Goal: Check status: Check status

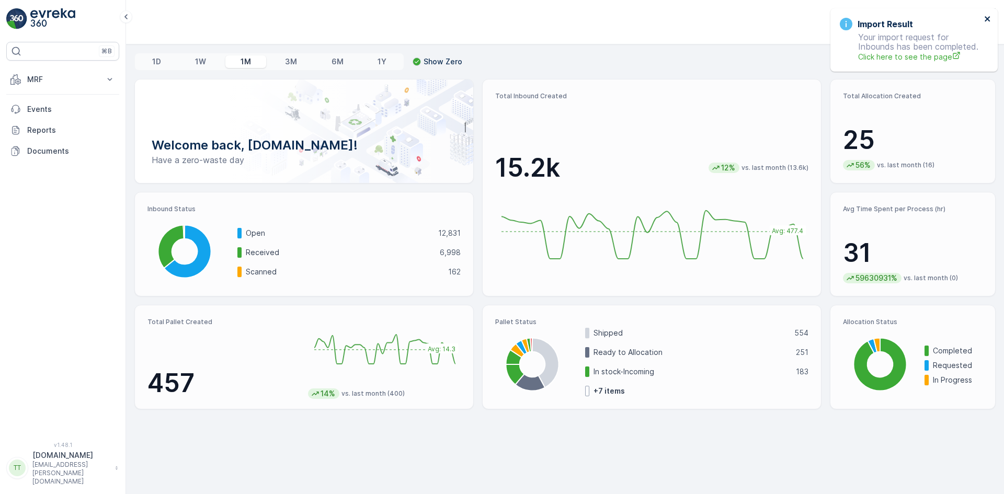
click at [986, 19] on icon "close" at bounding box center [987, 18] width 5 height 5
click at [48, 74] on button "MRF" at bounding box center [62, 79] width 113 height 21
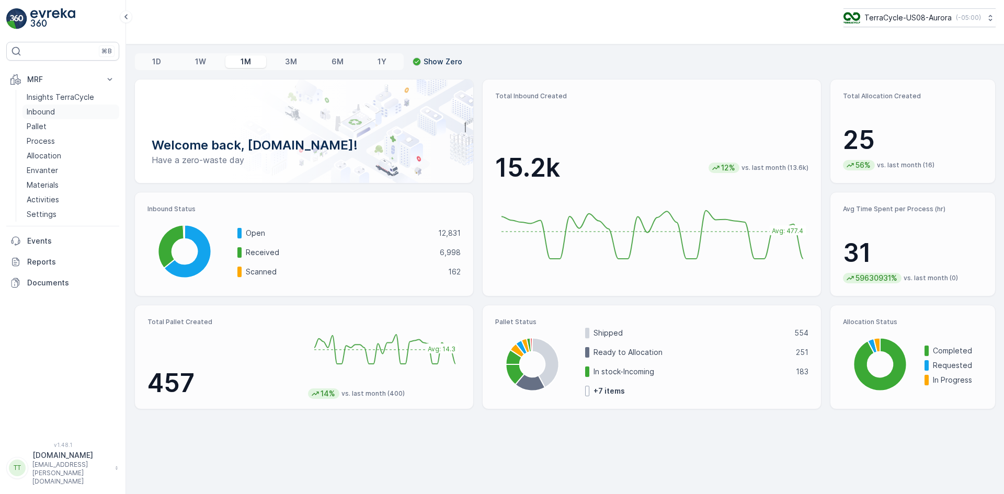
click at [50, 111] on p "Inbound" at bounding box center [41, 112] width 28 height 10
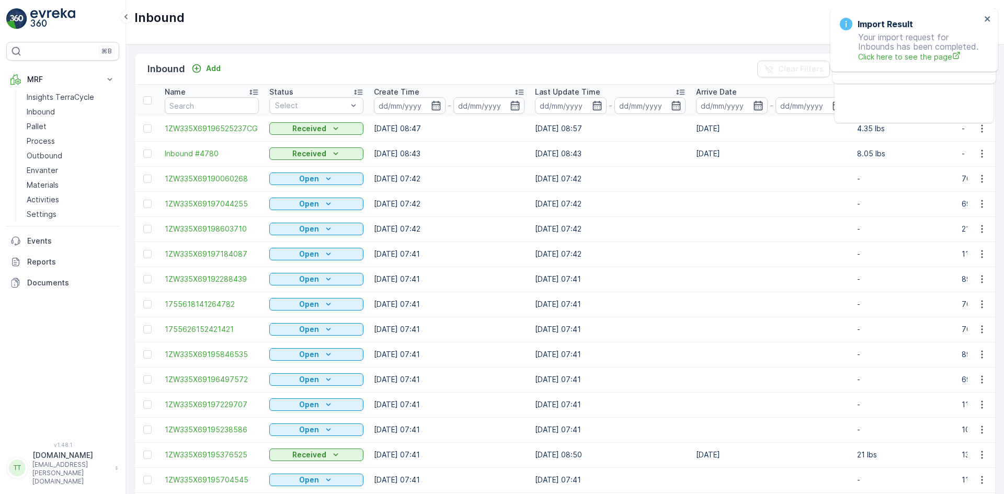
click at [759, 107] on icon "button" at bounding box center [758, 105] width 10 height 10
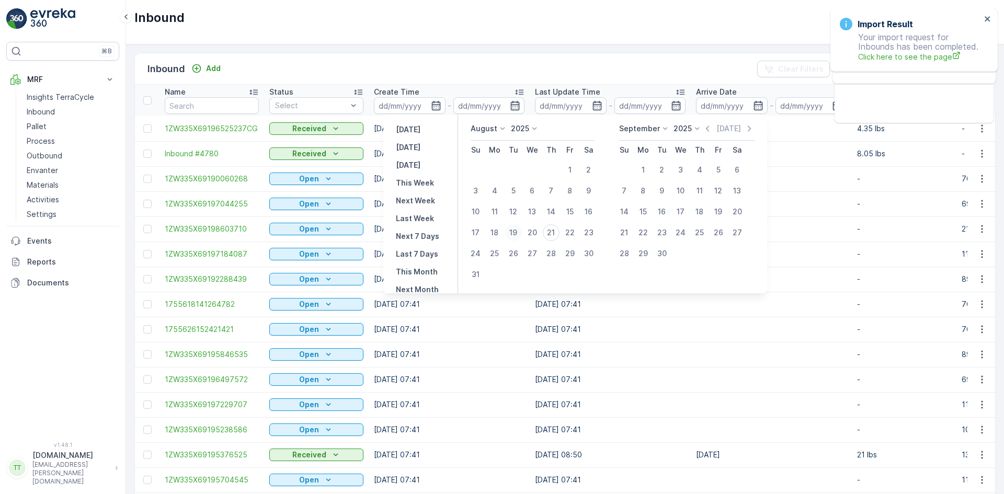
click at [515, 232] on div "19" at bounding box center [513, 232] width 17 height 17
type input "19.08.2025"
click at [515, 232] on div "19" at bounding box center [513, 232] width 17 height 17
type input "19.08.2025"
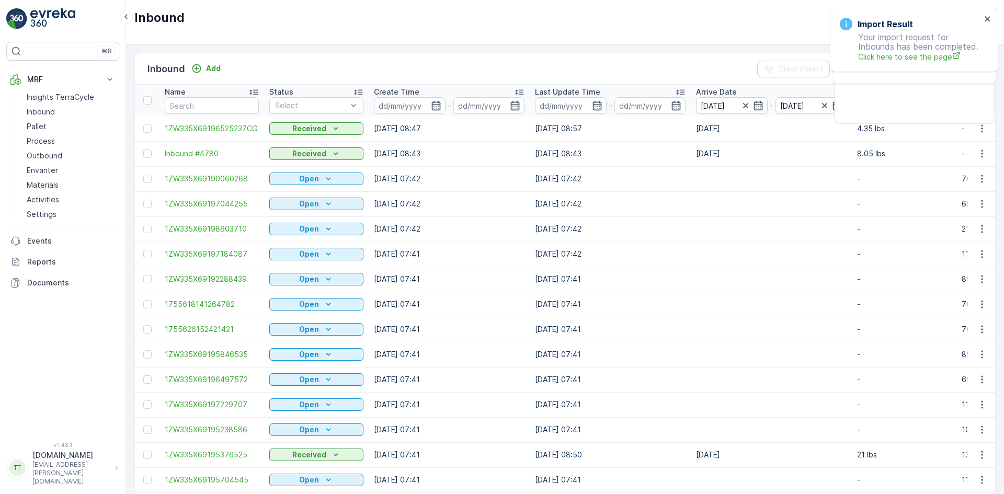
click at [618, 36] on div "Inbound TerraCycle-CA01-FTI ( -05:00 )" at bounding box center [565, 22] width 878 height 44
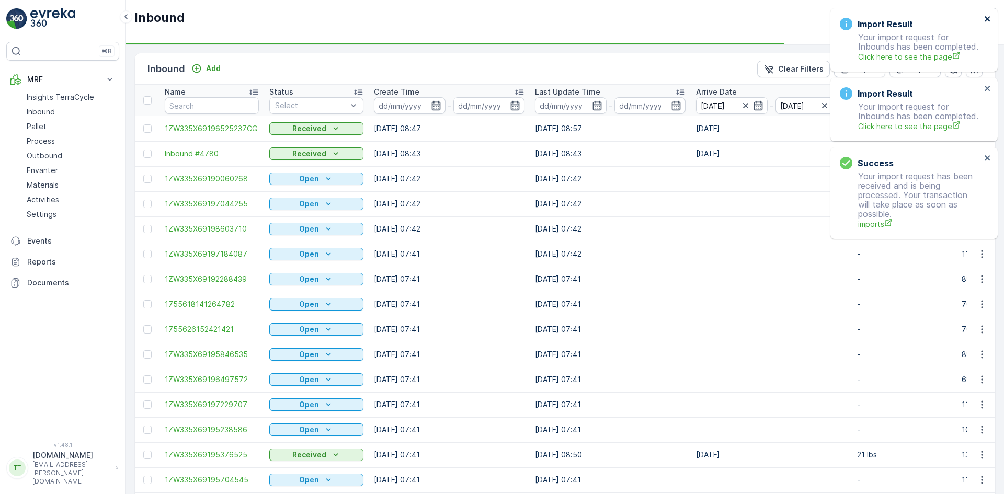
click at [988, 16] on icon "close" at bounding box center [987, 19] width 7 height 8
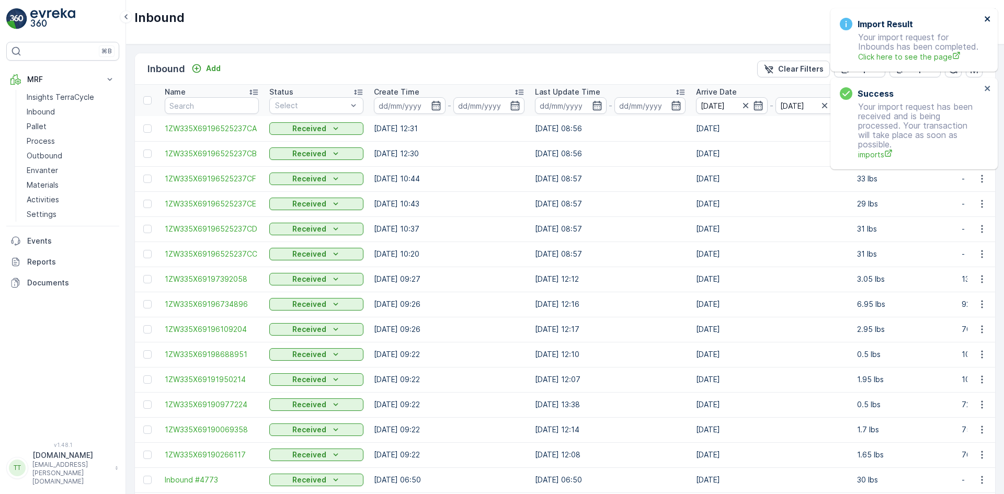
click at [988, 16] on icon "close" at bounding box center [987, 19] width 7 height 8
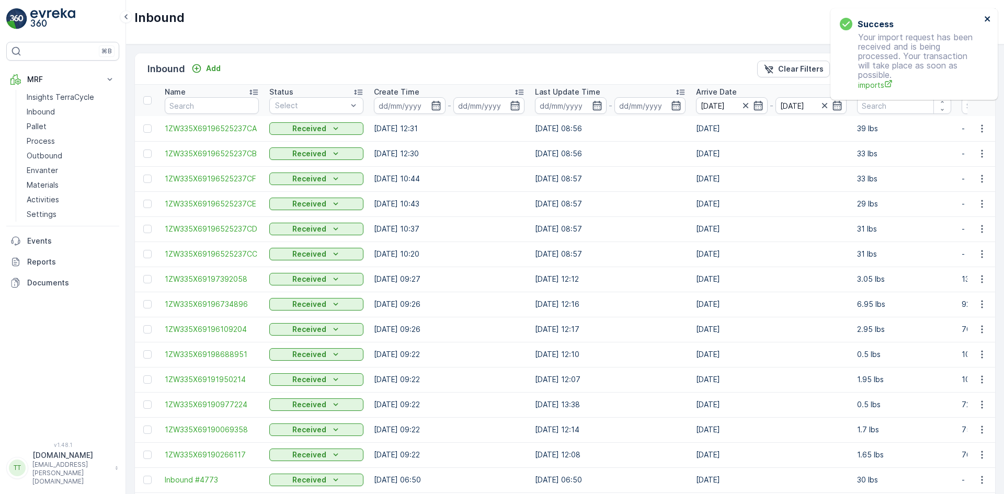
click at [988, 16] on icon "close" at bounding box center [987, 19] width 7 height 8
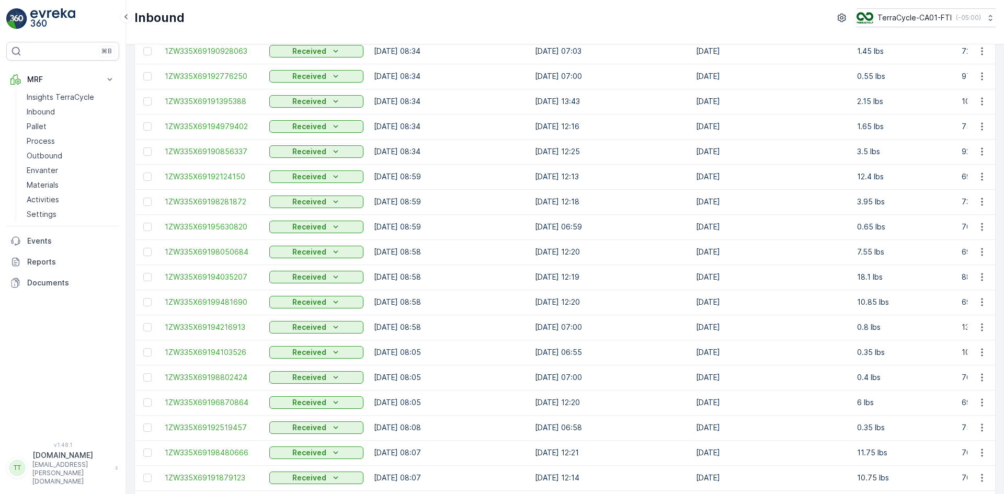
scroll to position [921, 0]
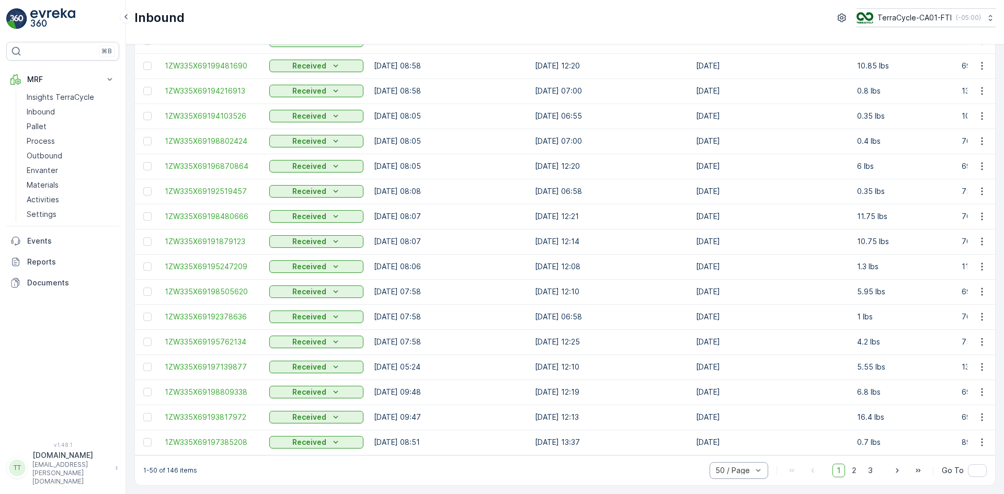
click at [728, 470] on div at bounding box center [733, 470] width 39 height 8
click at [716, 385] on span "5 / Page" at bounding box center [731, 381] width 30 height 8
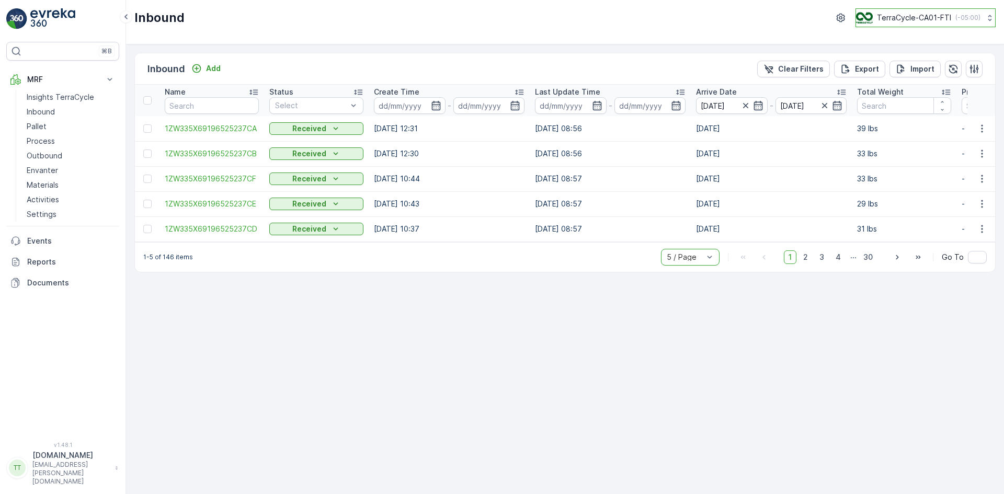
click at [920, 15] on p "TerraCycle-CA01-FTI" at bounding box center [914, 18] width 74 height 10
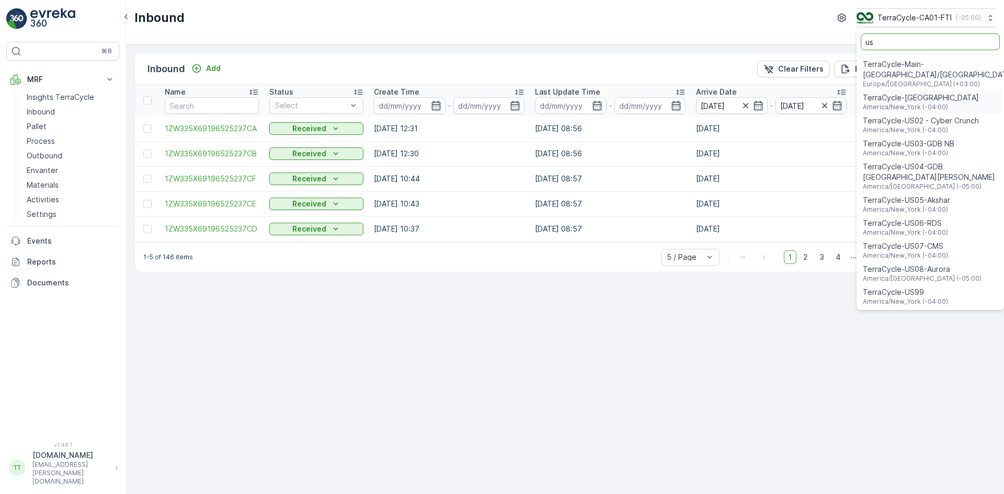
type input "us"
click at [889, 264] on span "TerraCycle-US08-Aurora" at bounding box center [922, 269] width 119 height 10
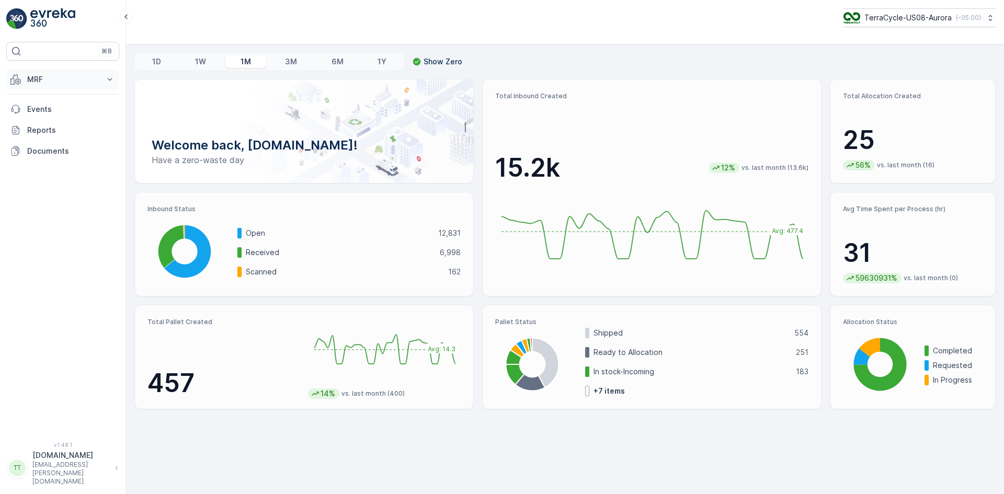
click at [39, 84] on p "MRF" at bounding box center [62, 79] width 71 height 10
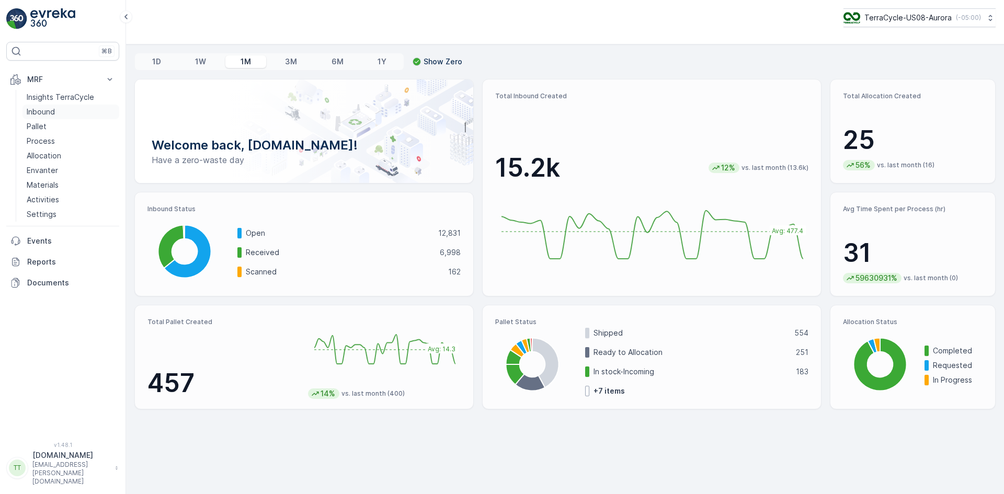
click at [42, 118] on link "Inbound" at bounding box center [70, 112] width 97 height 15
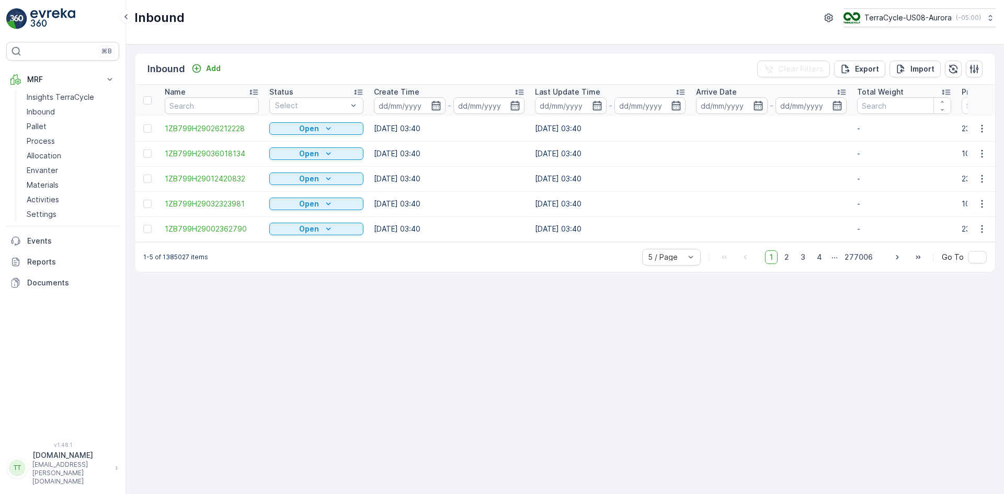
click at [757, 105] on icon "button" at bounding box center [757, 105] width 9 height 9
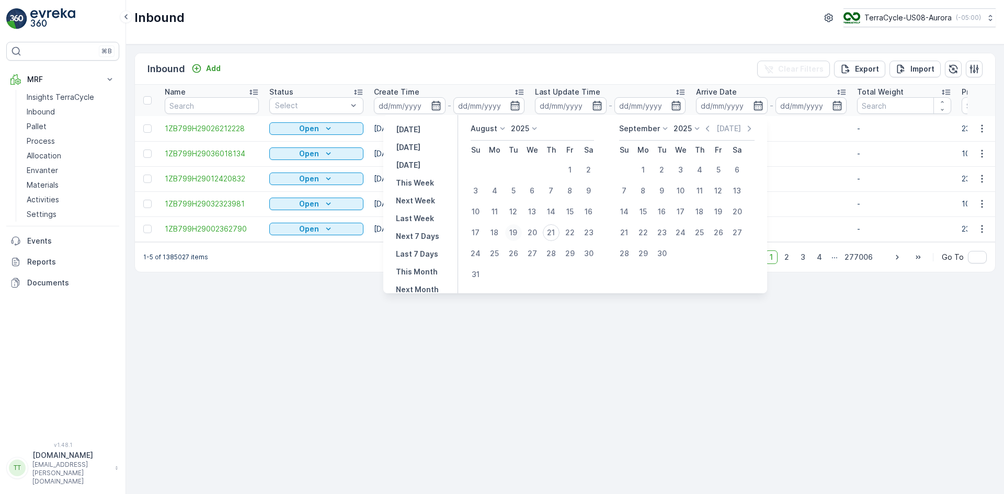
click at [516, 234] on div "19" at bounding box center [513, 232] width 17 height 17
type input "19.08.2025"
click at [516, 234] on div "19" at bounding box center [513, 232] width 17 height 17
type input "19.08.2025"
click at [623, 61] on div "Inbound Add Clear Filters Export Import" at bounding box center [565, 68] width 860 height 31
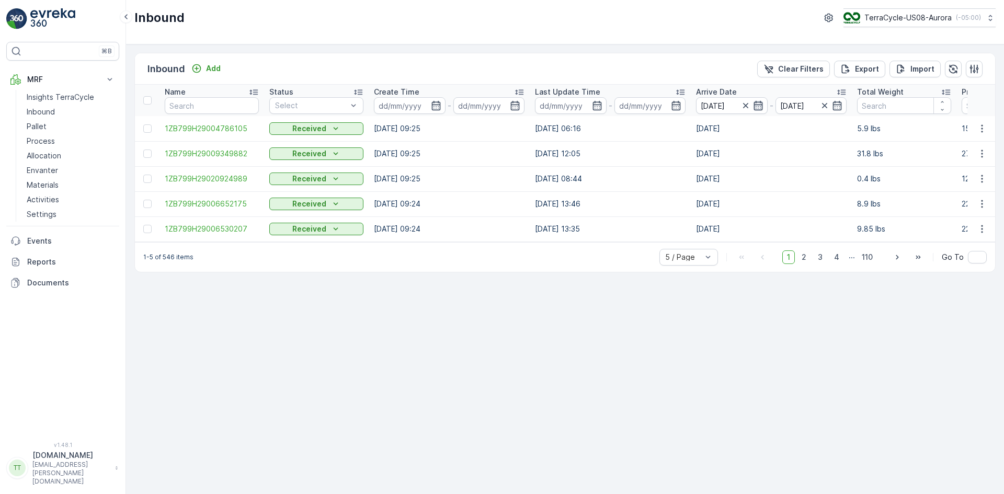
click at [759, 107] on icon "button" at bounding box center [758, 105] width 10 height 10
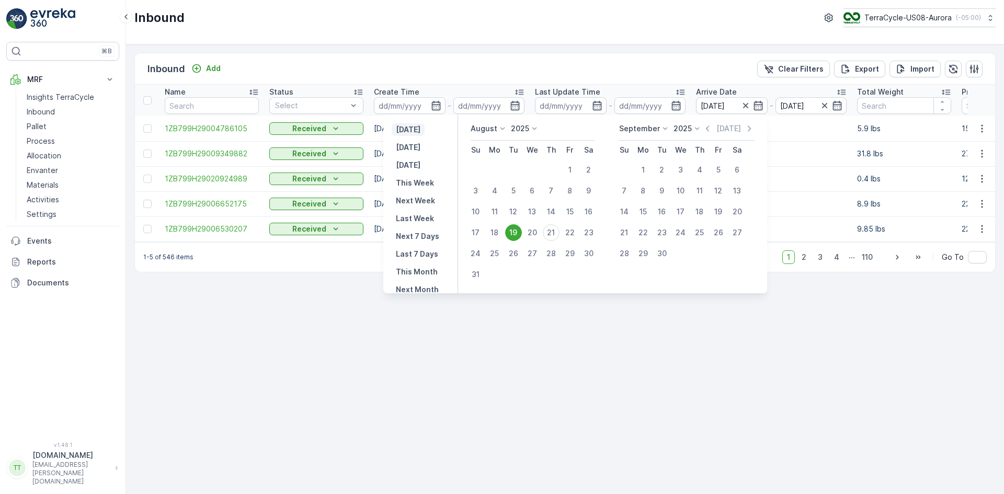
click at [417, 130] on p "[DATE]" at bounding box center [408, 129] width 25 height 10
type input "[DATE]"
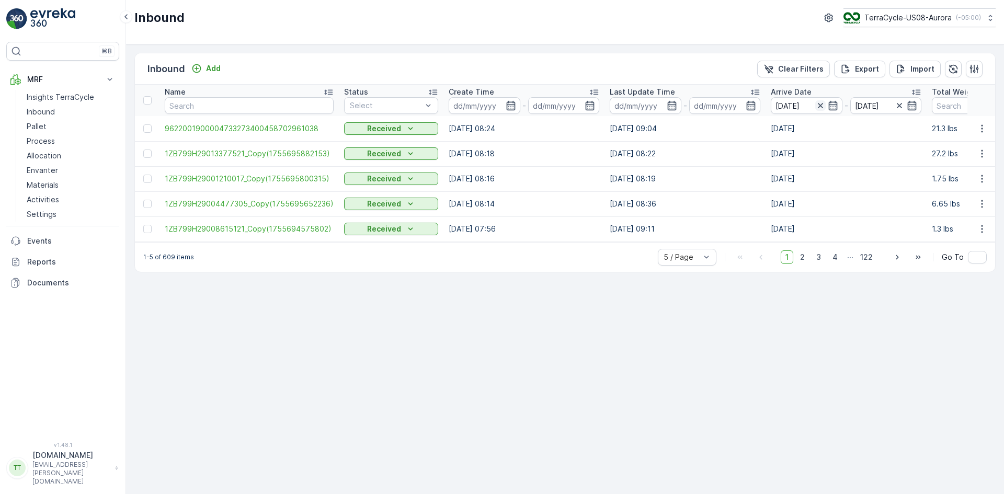
click at [816, 107] on icon "button" at bounding box center [820, 105] width 10 height 10
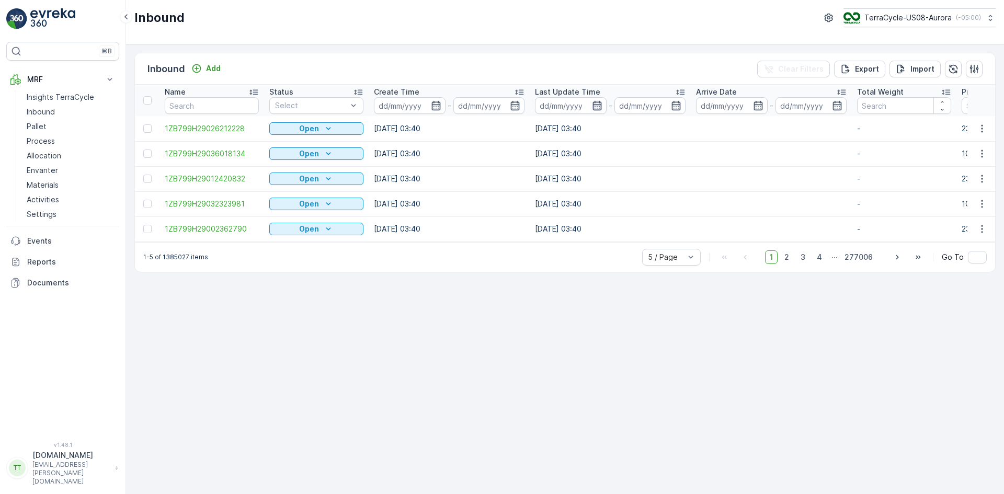
click at [596, 105] on icon "button" at bounding box center [596, 105] width 9 height 9
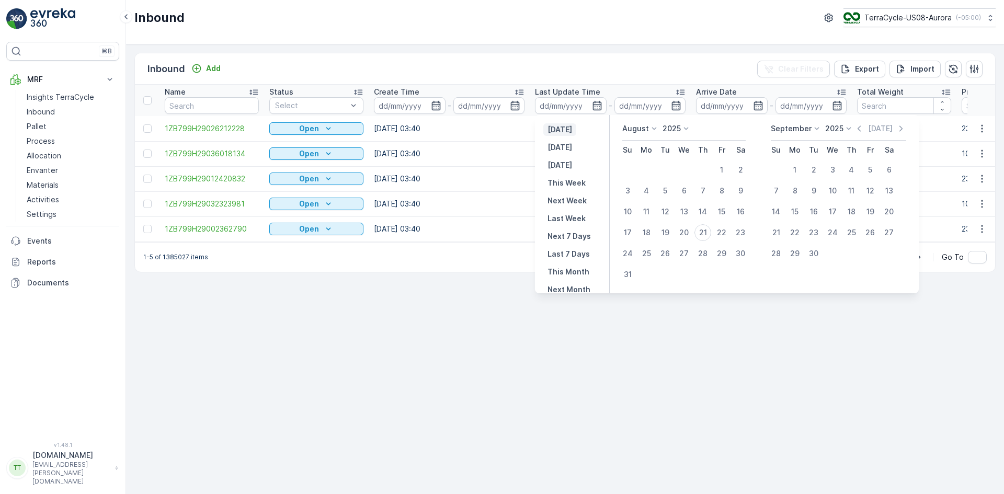
click at [559, 129] on p "[DATE]" at bounding box center [559, 129] width 25 height 10
type input "[DATE]"
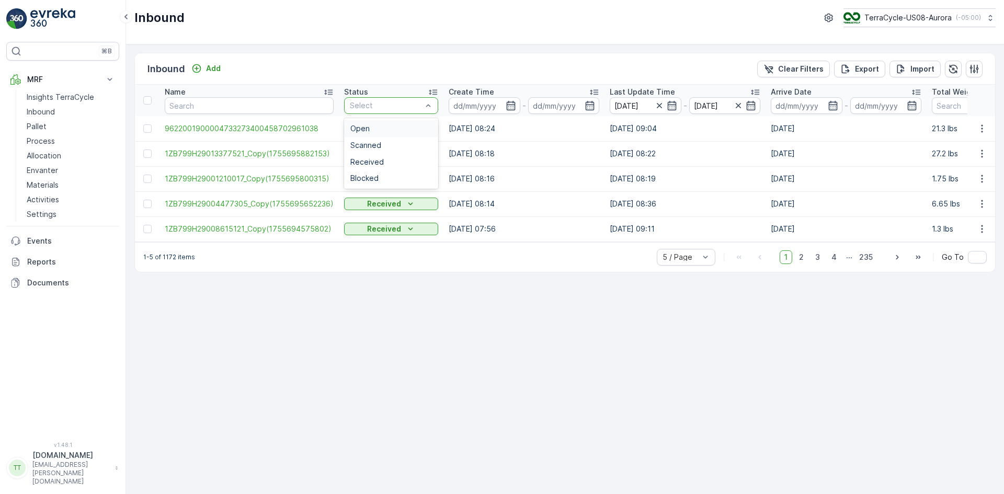
click at [351, 105] on div at bounding box center [386, 105] width 74 height 8
click at [364, 164] on span "Received" at bounding box center [366, 162] width 33 height 8
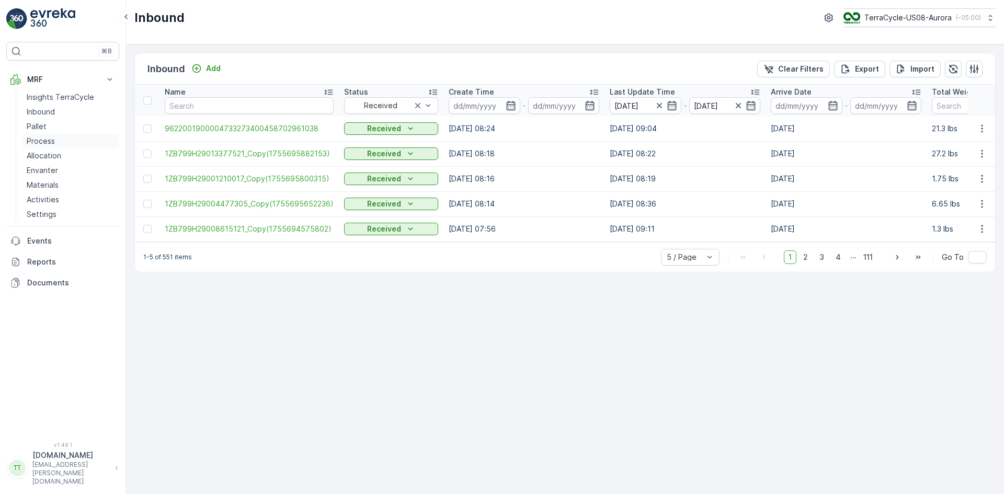
click at [43, 136] on p "Process" at bounding box center [41, 141] width 28 height 10
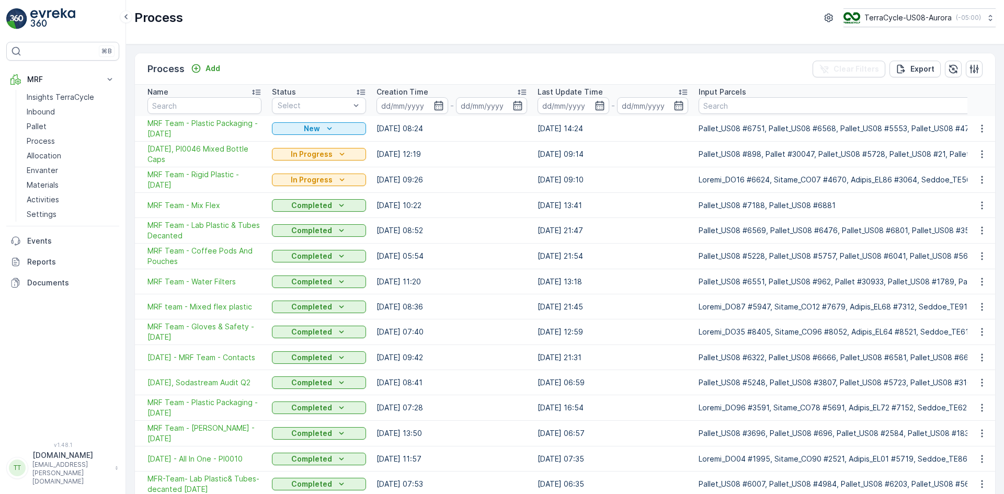
click at [594, 107] on icon "button" at bounding box center [599, 105] width 10 height 10
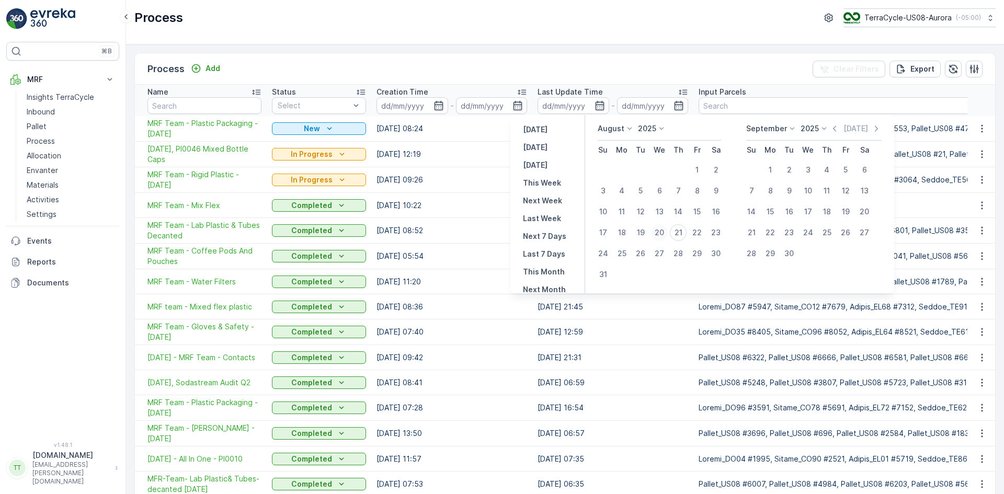
click at [661, 233] on div "20" at bounding box center [659, 232] width 17 height 17
type input "[DATE]"
click at [679, 229] on div "21" at bounding box center [678, 232] width 17 height 17
type input "21.08.2025"
click at [661, 232] on div "20" at bounding box center [659, 232] width 17 height 17
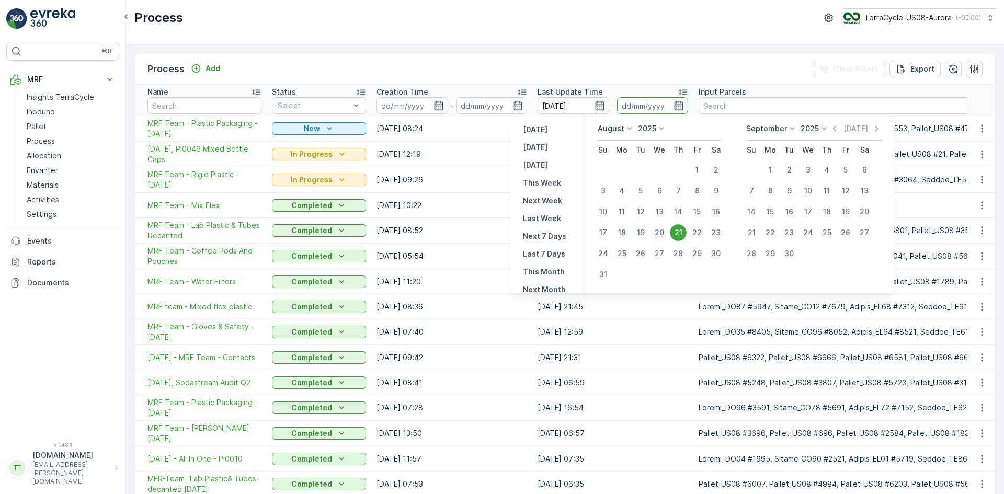
type input "[DATE]"
click at [676, 232] on div "21" at bounding box center [678, 232] width 17 height 17
type input "21.08.2025"
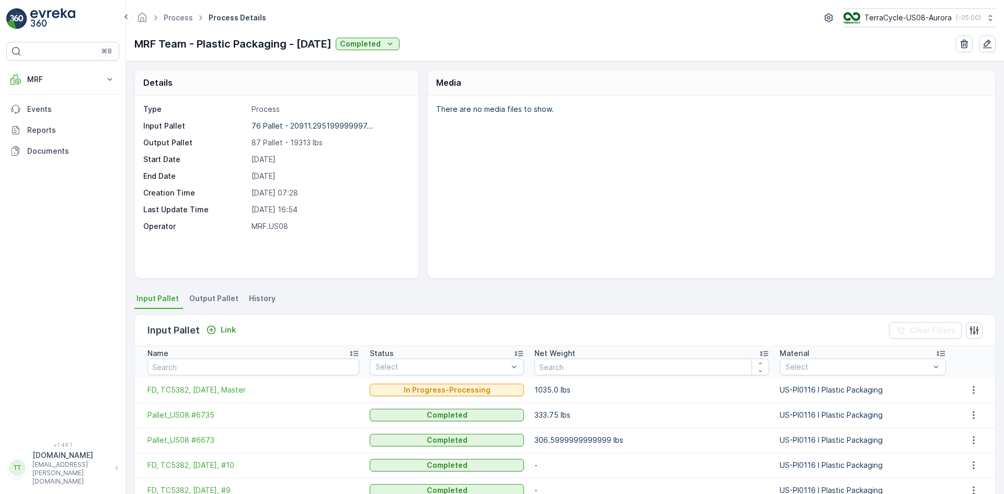
click at [264, 298] on span "History" at bounding box center [262, 298] width 27 height 10
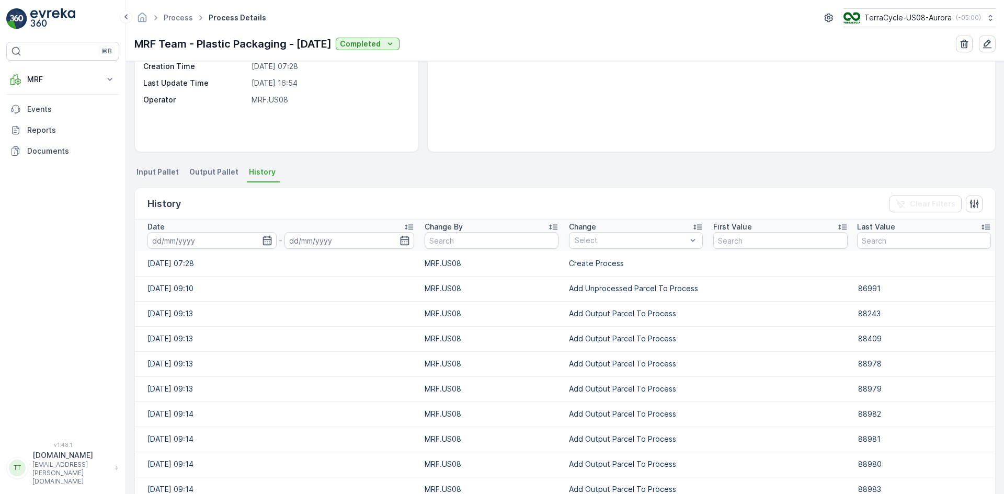
scroll to position [157, 0]
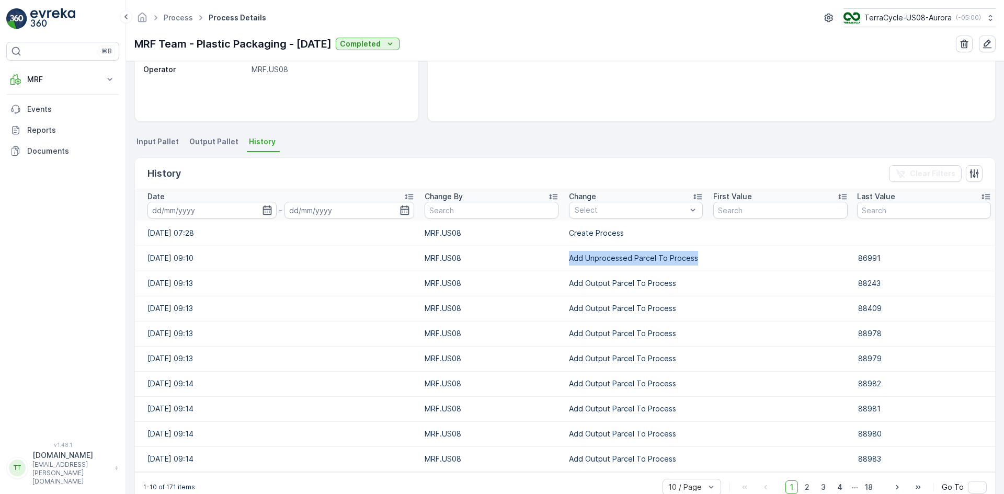
drag, startPoint x: 562, startPoint y: 262, endPoint x: 688, endPoint y: 253, distance: 126.3
click at [688, 253] on td "Add Unprocessed Parcel To Process" at bounding box center [636, 258] width 144 height 25
copy td "Add Unprocessed Parcel To Process"
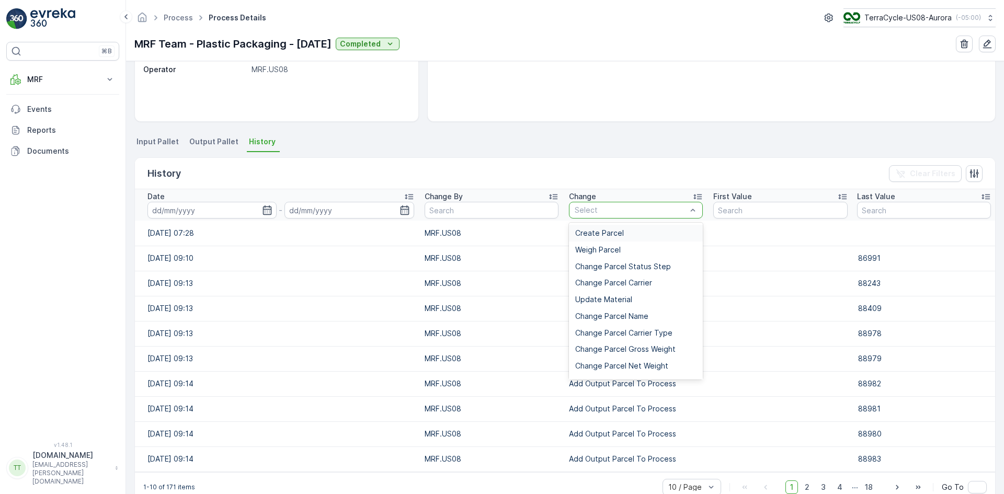
paste input "Add Unprocessed Parcel To Process"
type input "Add Unprocessed Parcel To Process"
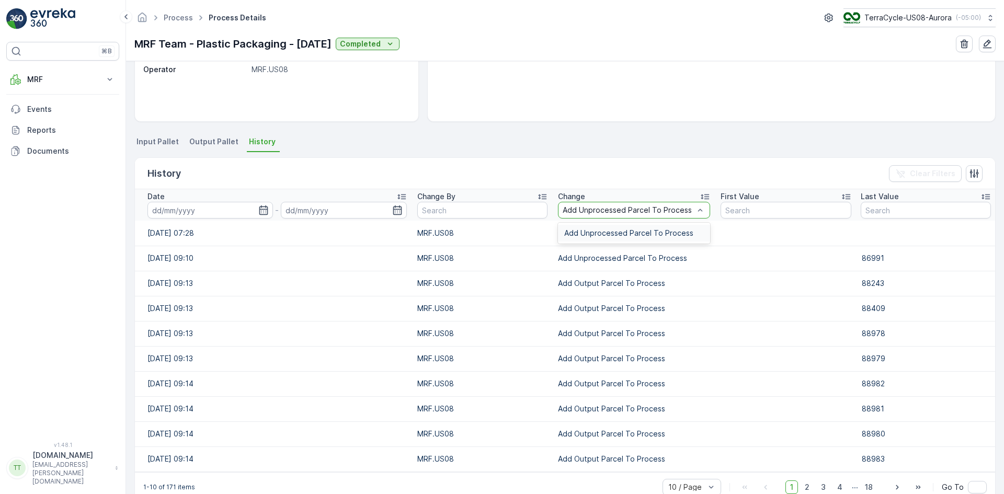
click at [579, 227] on div "Add Unprocessed Parcel To Process" at bounding box center [634, 233] width 152 height 17
click at [260, 209] on icon "button" at bounding box center [262, 209] width 9 height 9
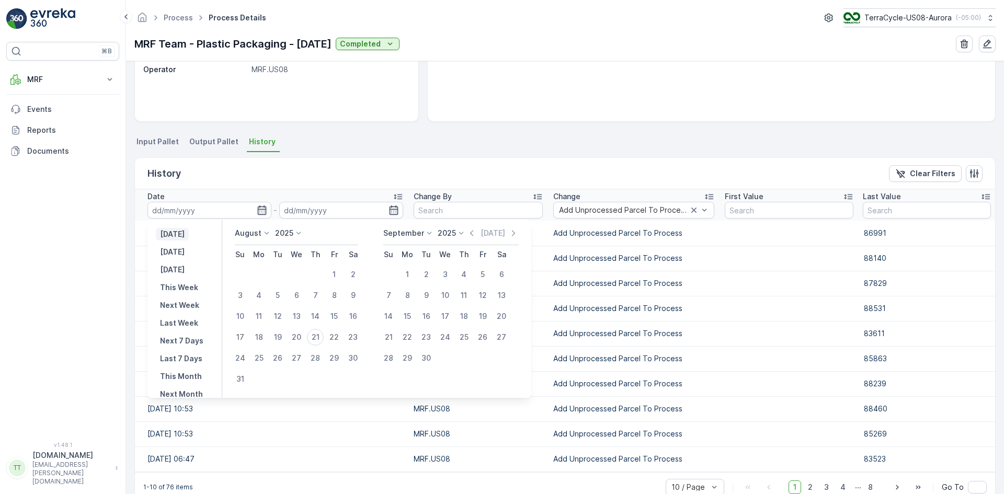
click at [185, 235] on p "Yesterday" at bounding box center [172, 234] width 25 height 10
type input "20.08.2025"
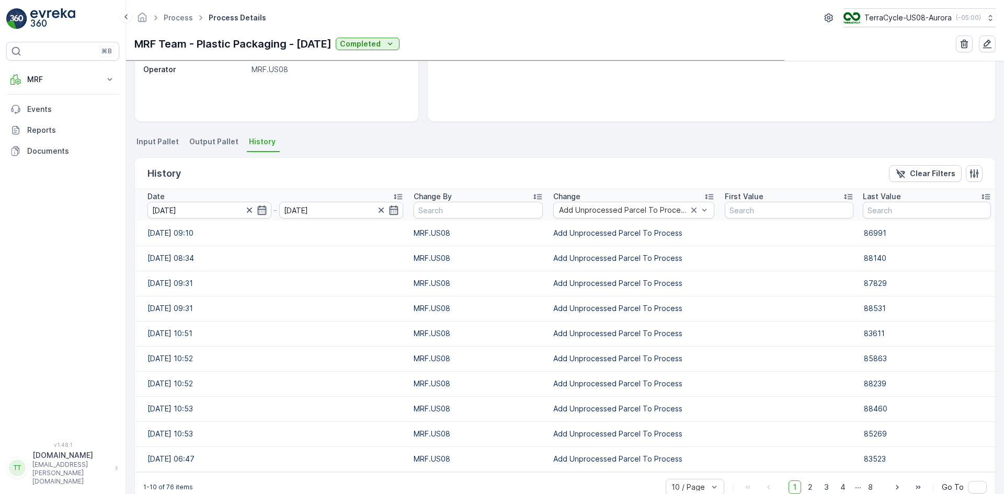
scroll to position [150, 0]
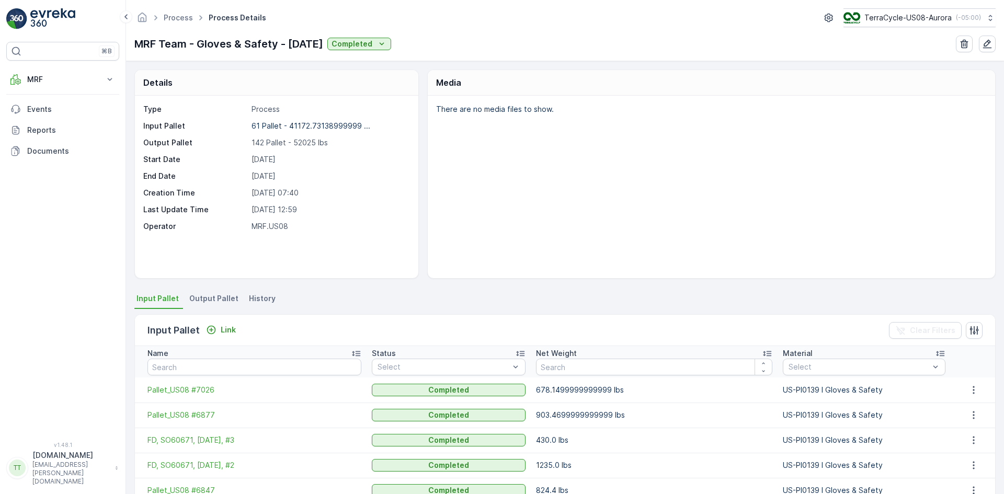
click at [263, 301] on span "History" at bounding box center [262, 298] width 27 height 10
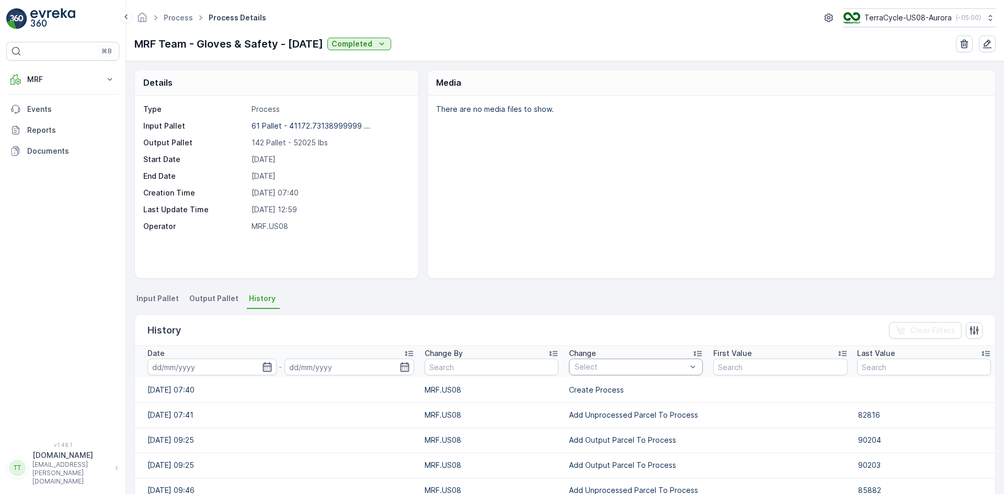
click at [611, 369] on div at bounding box center [631, 367] width 114 height 8
paste input "Add Unprocessed Parcel To Process"
type input "Add Unprocessed Parcel To Process"
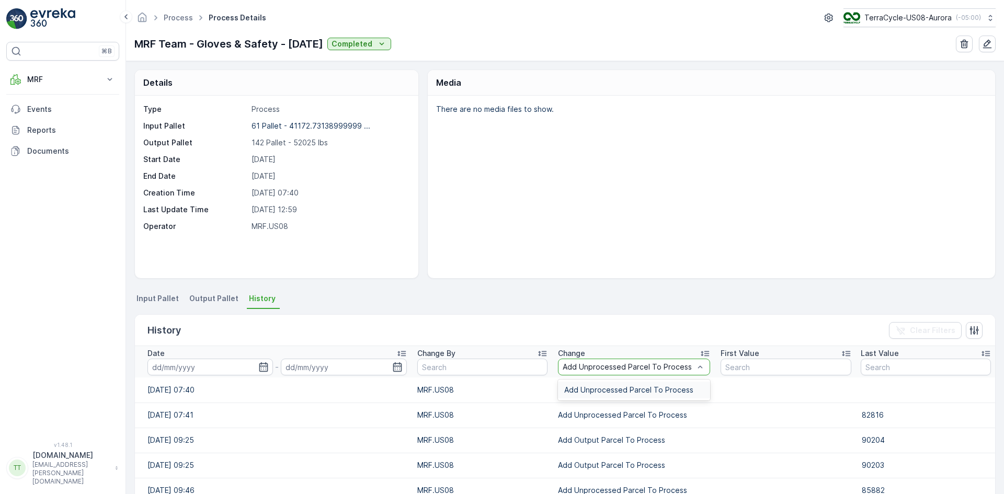
click at [595, 387] on span "Add Unprocessed Parcel To Process" at bounding box center [628, 390] width 129 height 8
click at [259, 368] on icon "button" at bounding box center [262, 367] width 10 height 10
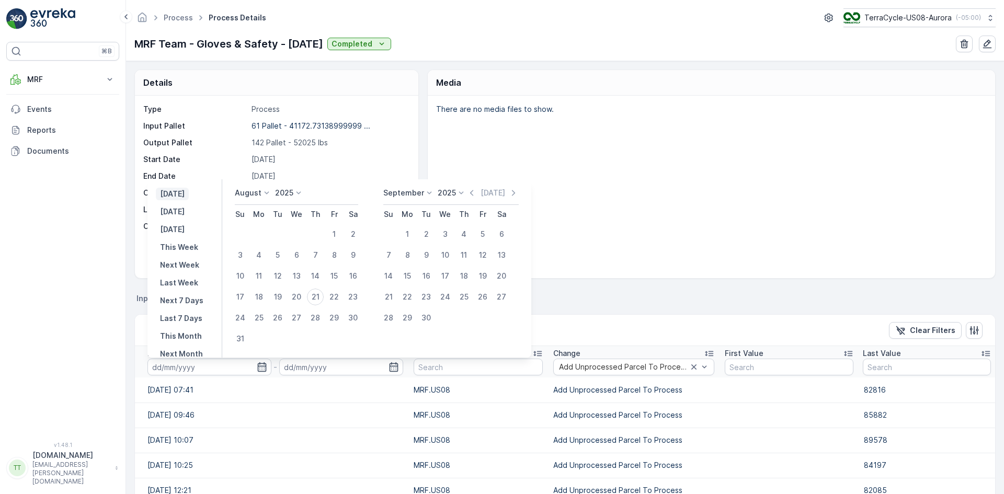
click at [185, 196] on p "[DATE]" at bounding box center [172, 194] width 25 height 10
type input "[DATE]"
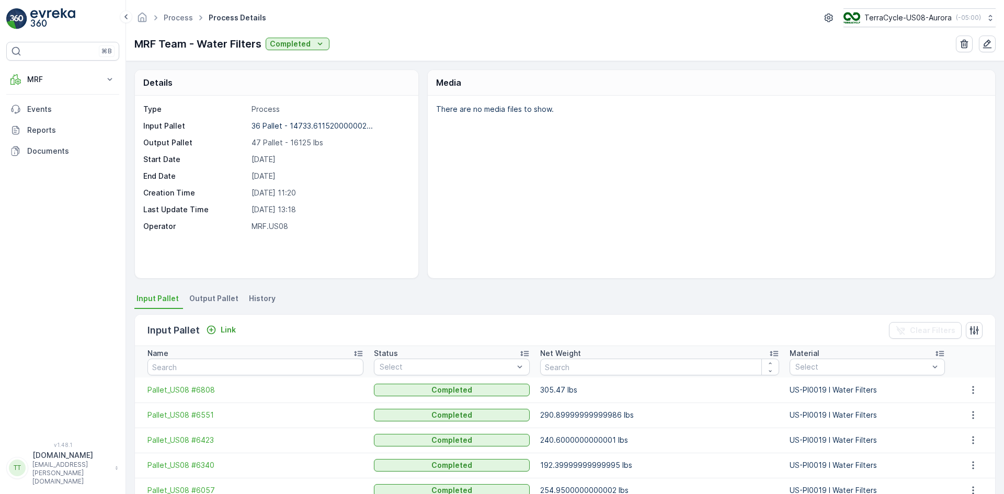
click at [267, 301] on span "History" at bounding box center [262, 298] width 27 height 10
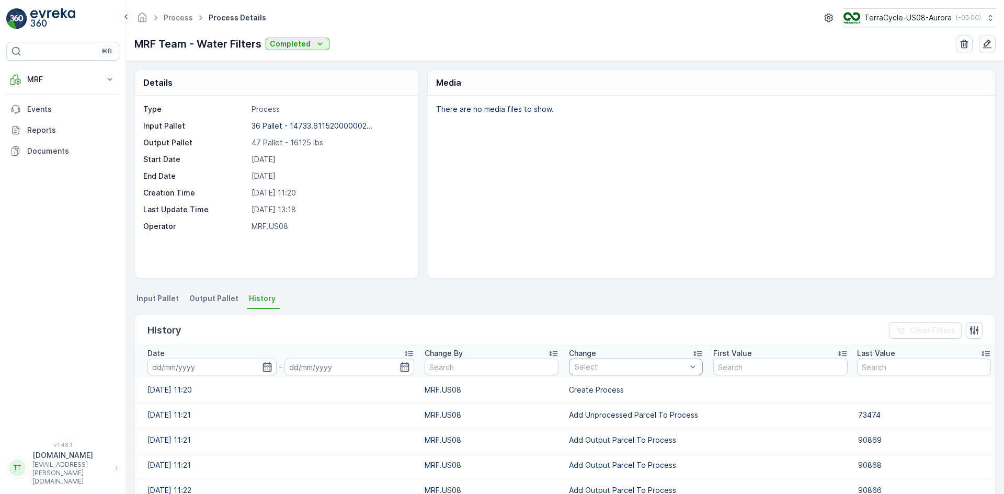
click at [575, 368] on div at bounding box center [631, 367] width 114 height 8
paste input "Add Unprocessed Parcel To Process"
type input "Add Unprocessed Parcel To Process"
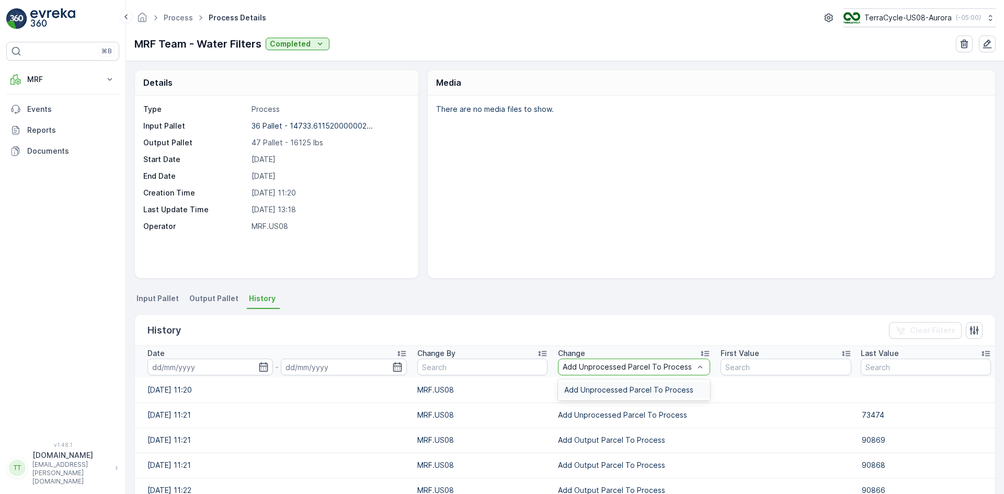
click at [579, 392] on span "Add Unprocessed Parcel To Process" at bounding box center [628, 390] width 129 height 8
click at [260, 367] on icon "button" at bounding box center [262, 367] width 10 height 10
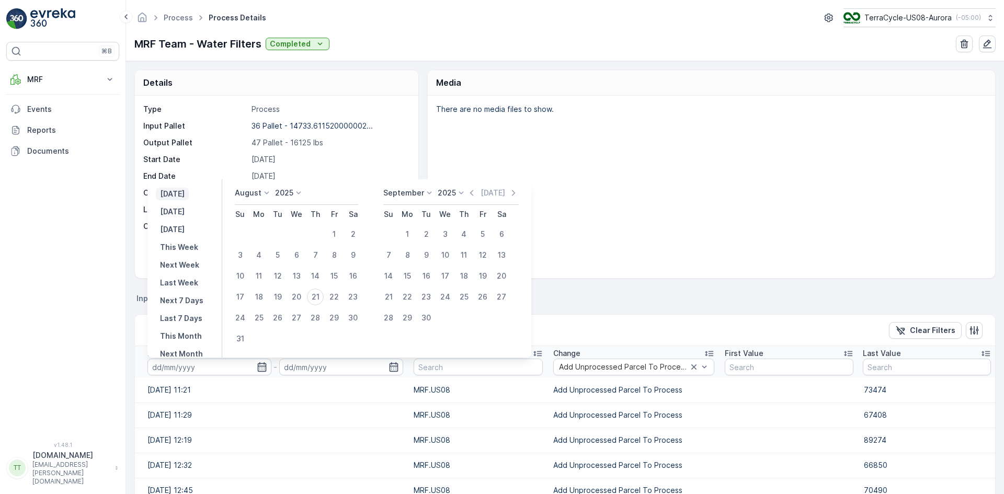
click at [182, 193] on p "[DATE]" at bounding box center [172, 194] width 25 height 10
type input "[DATE]"
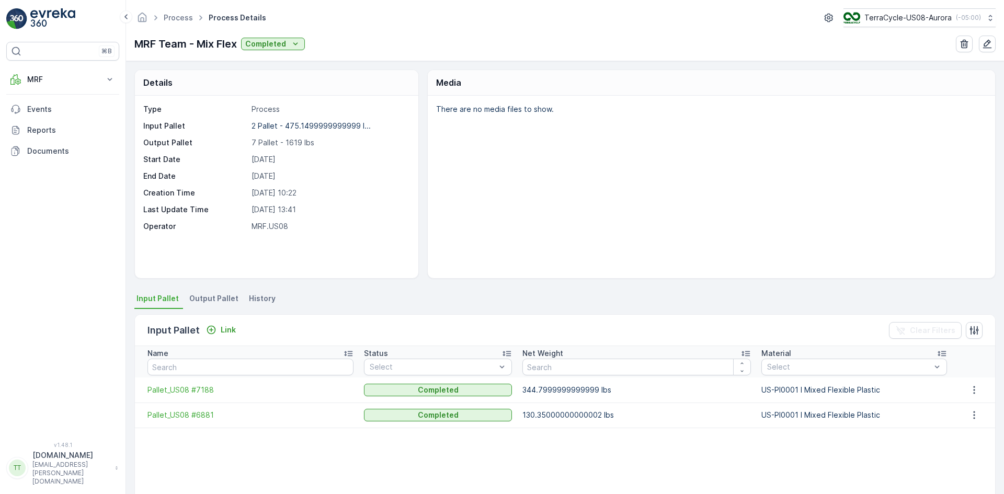
click at [262, 297] on span "History" at bounding box center [262, 298] width 27 height 10
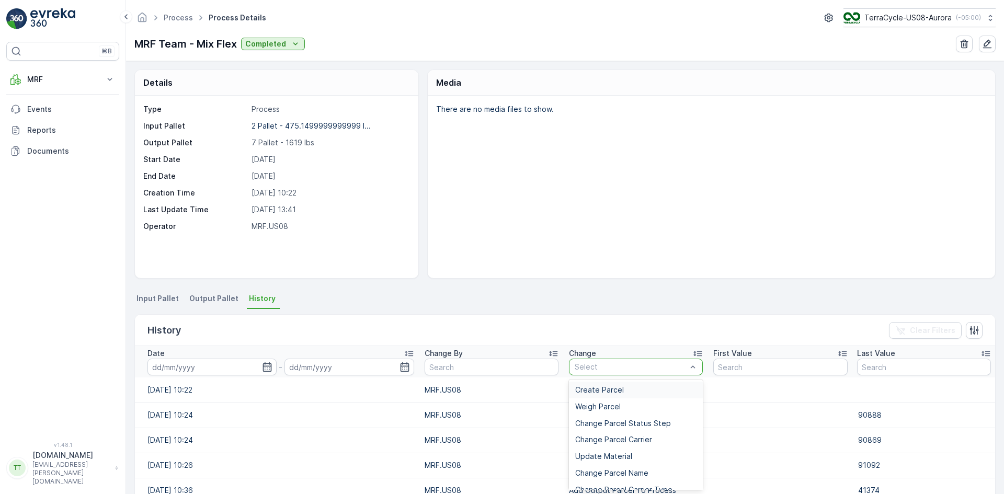
click at [647, 365] on div at bounding box center [631, 367] width 114 height 8
paste input "Add Unprocessed Parcel To Process"
type input "Add Unprocessed Parcel To Process"
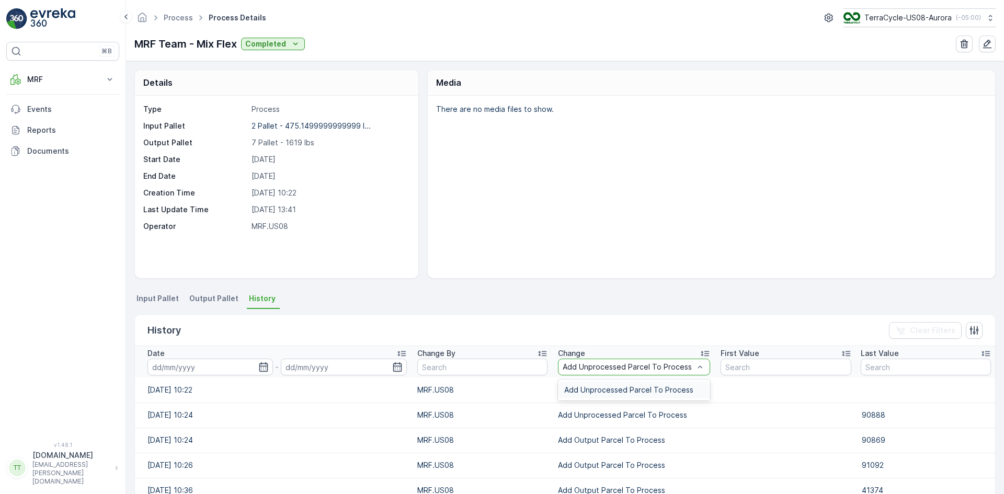
click at [628, 392] on span "Add Unprocessed Parcel To Process" at bounding box center [628, 390] width 129 height 8
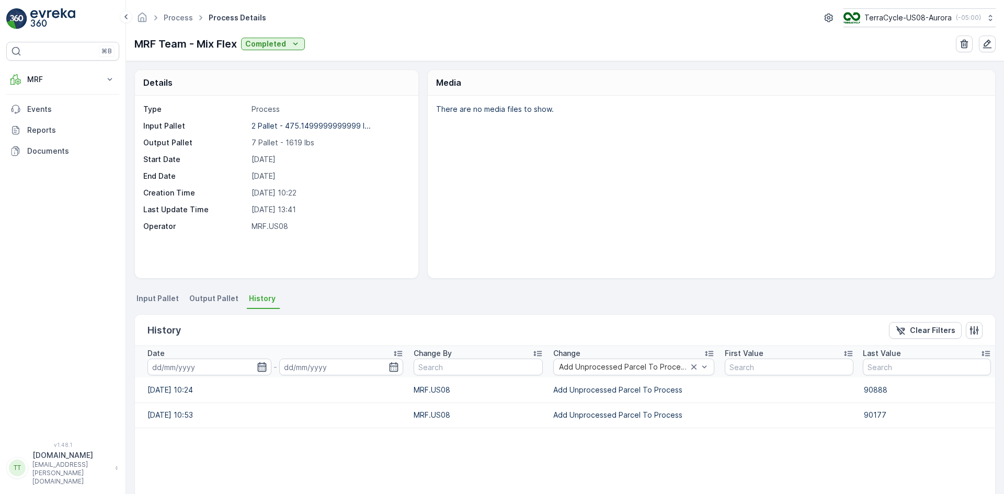
click at [262, 370] on icon "button" at bounding box center [262, 367] width 10 height 10
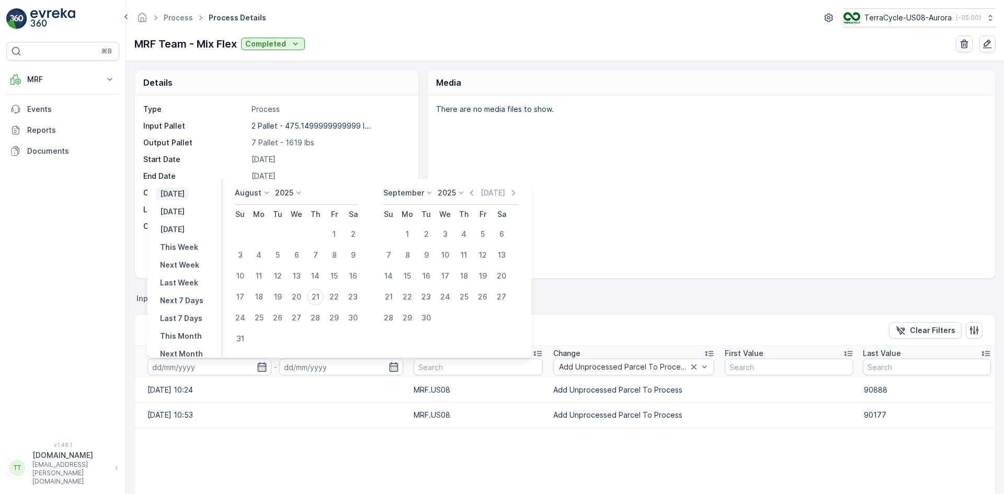
click at [171, 195] on p "[DATE]" at bounding box center [172, 194] width 25 height 10
type input "[DATE]"
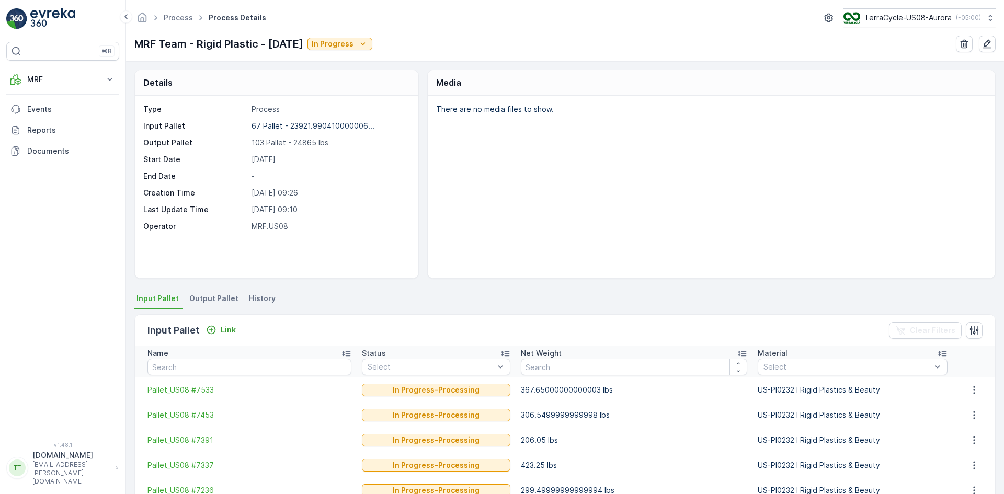
click at [256, 300] on span "History" at bounding box center [262, 298] width 27 height 10
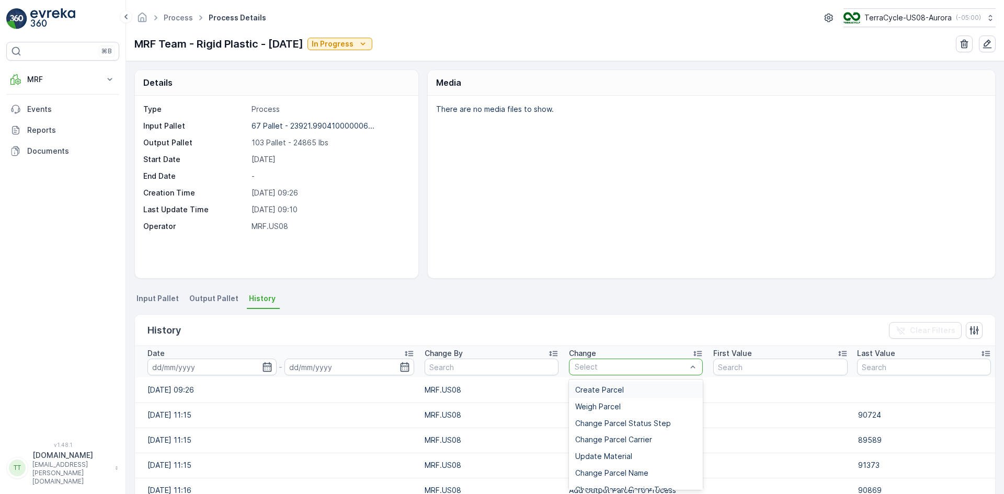
click at [574, 369] on input "text" at bounding box center [575, 367] width 2 height 8
paste input "Add Unprocessed Parcel To Process"
type input "Add Unprocessed Parcel To Process"
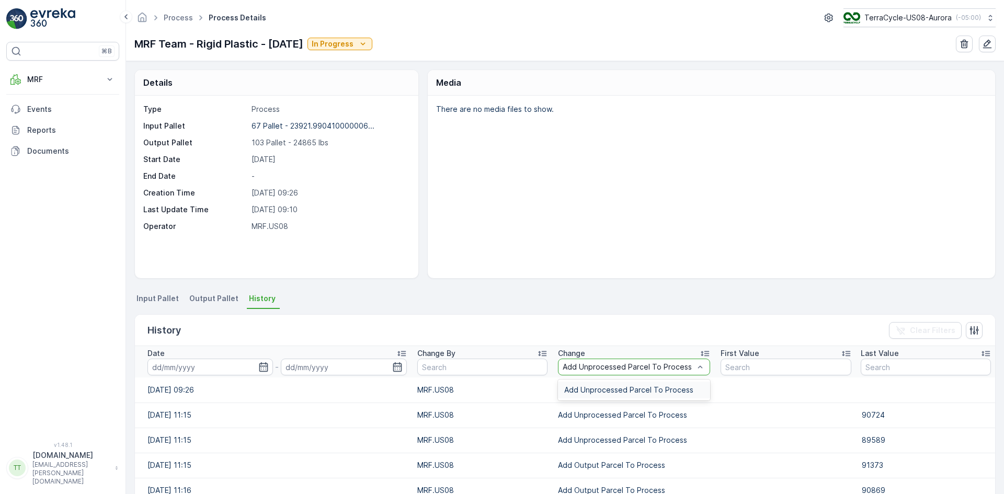
click at [558, 394] on div "Add Unprocessed Parcel To Process" at bounding box center [634, 390] width 152 height 17
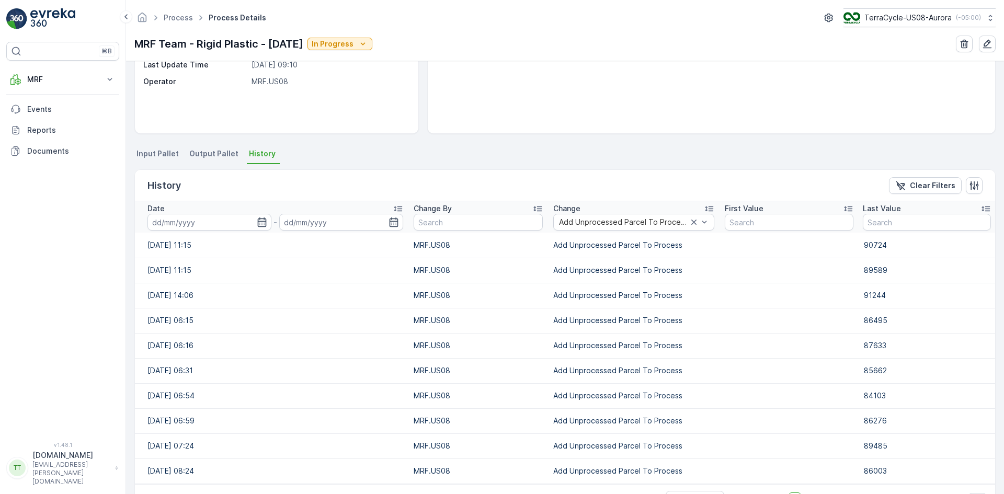
scroll to position [127, 0]
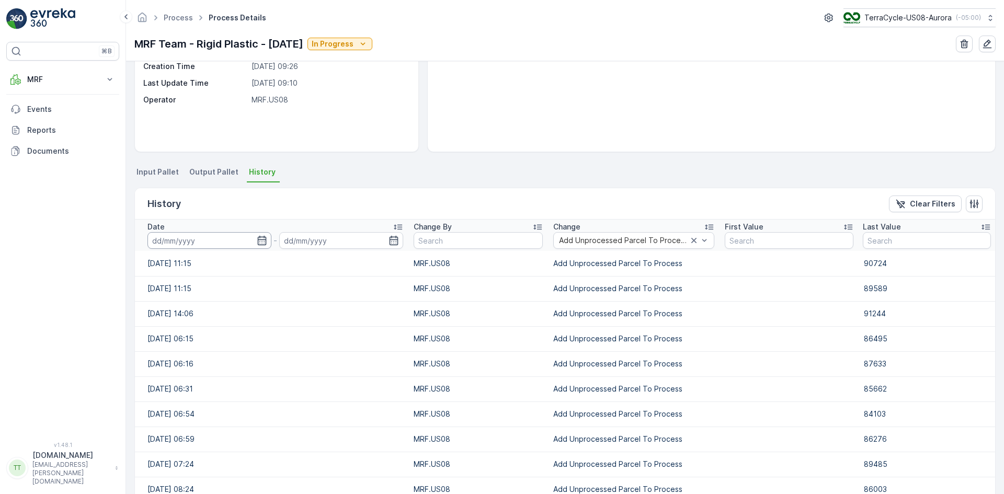
click at [222, 236] on input at bounding box center [209, 240] width 124 height 17
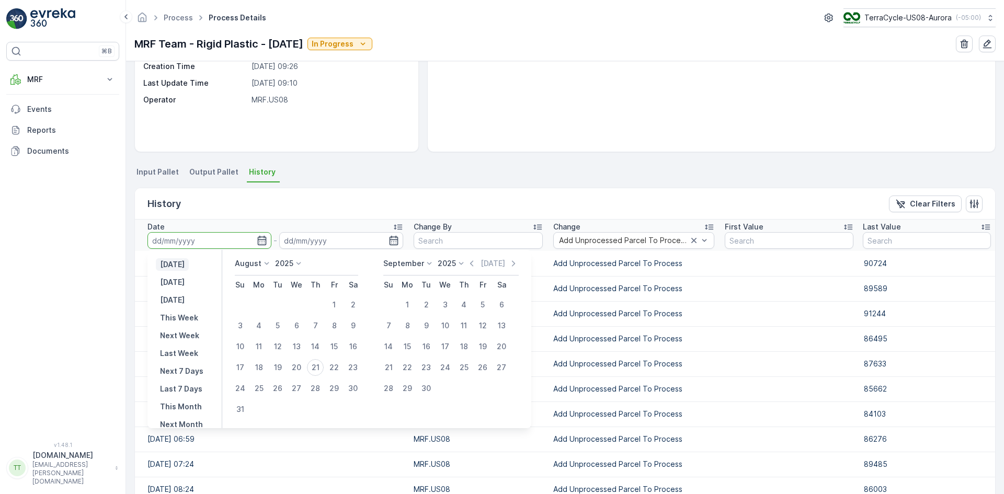
click at [185, 266] on p "[DATE]" at bounding box center [172, 264] width 25 height 10
type input "[DATE]"
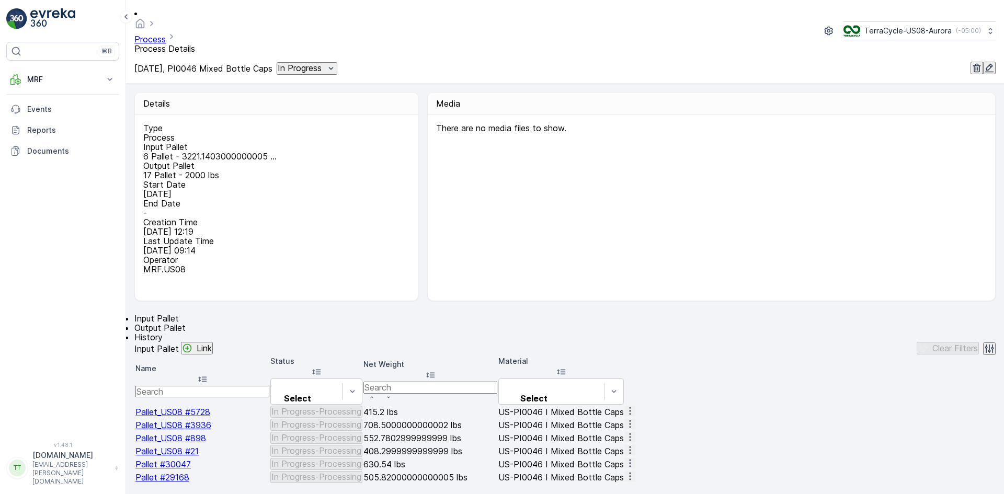
click at [163, 332] on span "History" at bounding box center [148, 337] width 28 height 10
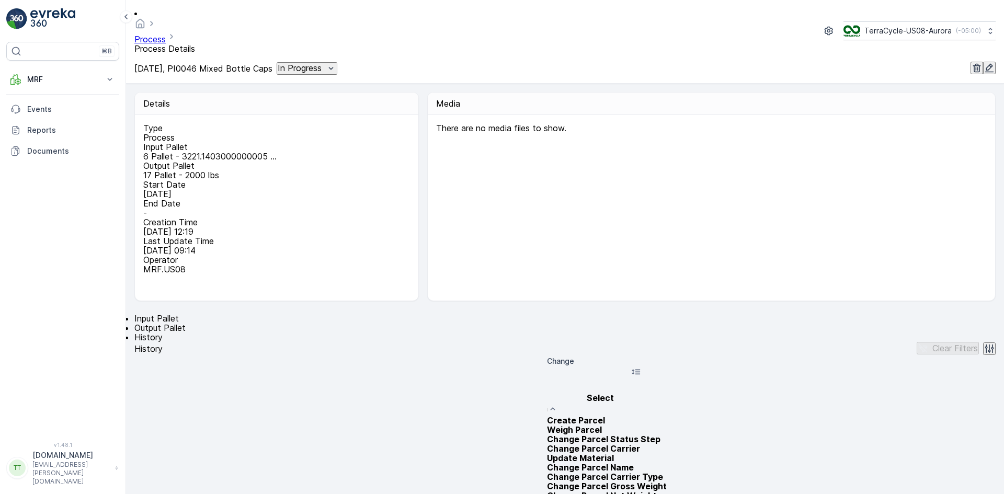
click at [594, 381] on div at bounding box center [635, 387] width 167 height 12
paste input "Add Unprocessed Parcel To Process"
type input "Add Unprocessed Parcel To Process"
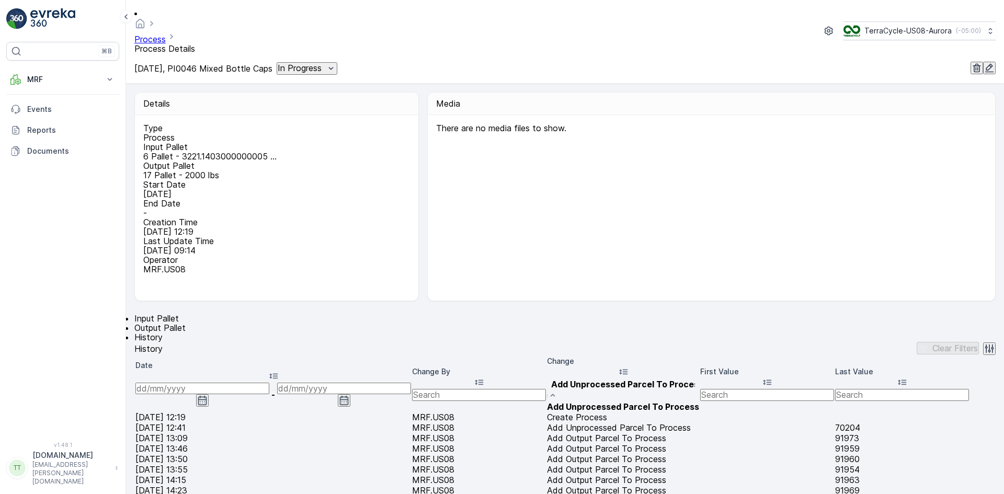
click at [587, 402] on div "Add Unprocessed Parcel To Process" at bounding box center [623, 406] width 152 height 9
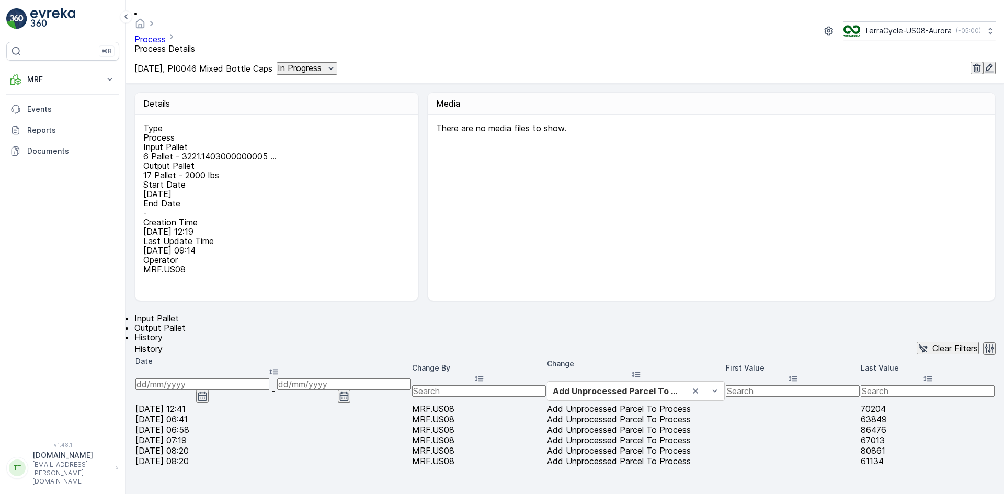
click at [208, 391] on icon "button" at bounding box center [202, 396] width 10 height 10
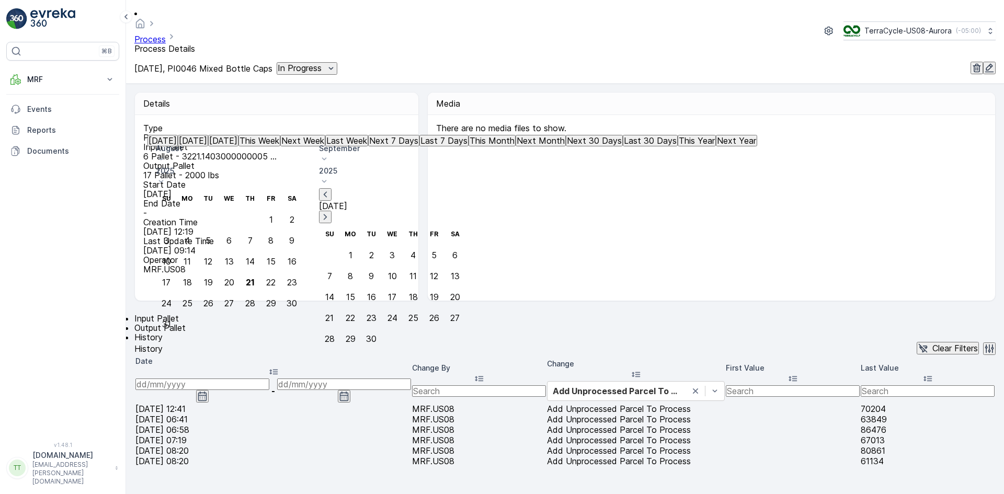
click at [177, 145] on p "[DATE]" at bounding box center [162, 140] width 28 height 9
type input "[DATE]"
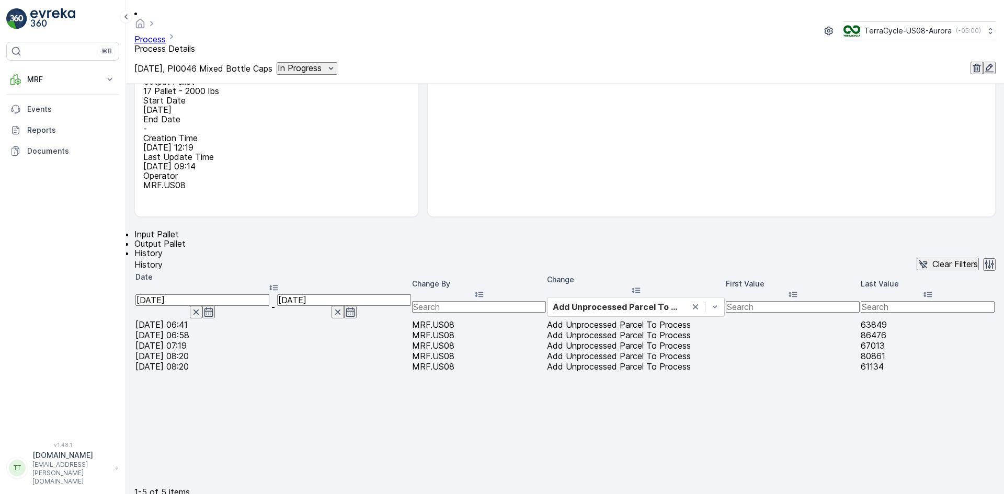
scroll to position [163, 0]
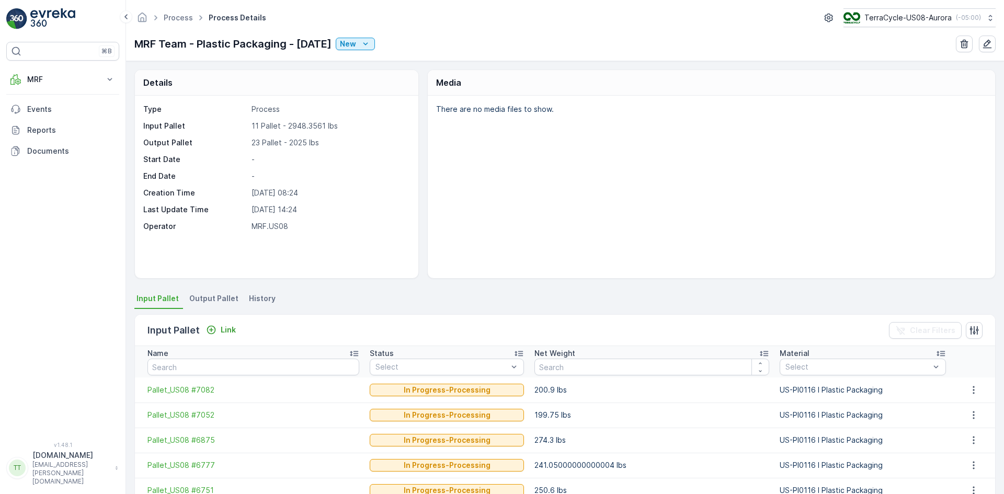
click at [253, 302] on span "History" at bounding box center [262, 298] width 27 height 10
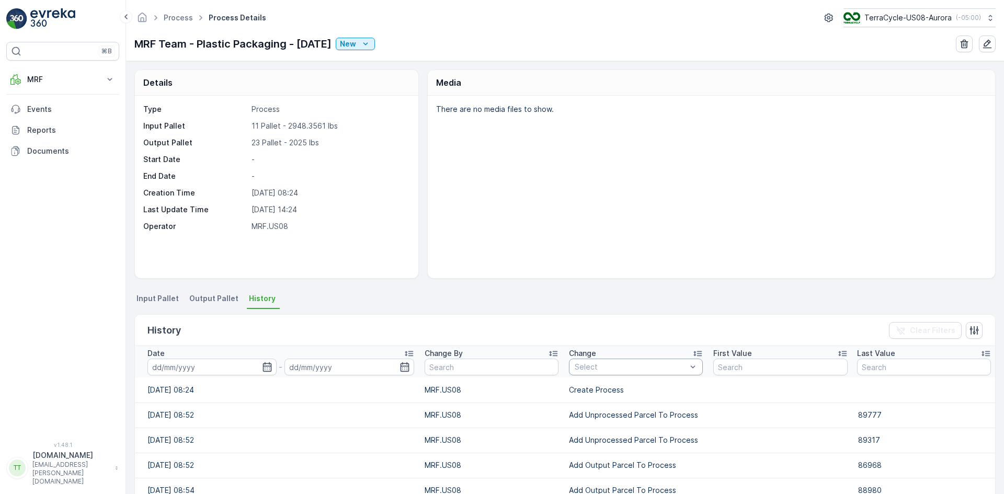
click at [580, 365] on div at bounding box center [631, 367] width 114 height 8
paste input "Add Unprocessed Parcel To Process"
type input "Add Unprocessed Parcel To Process"
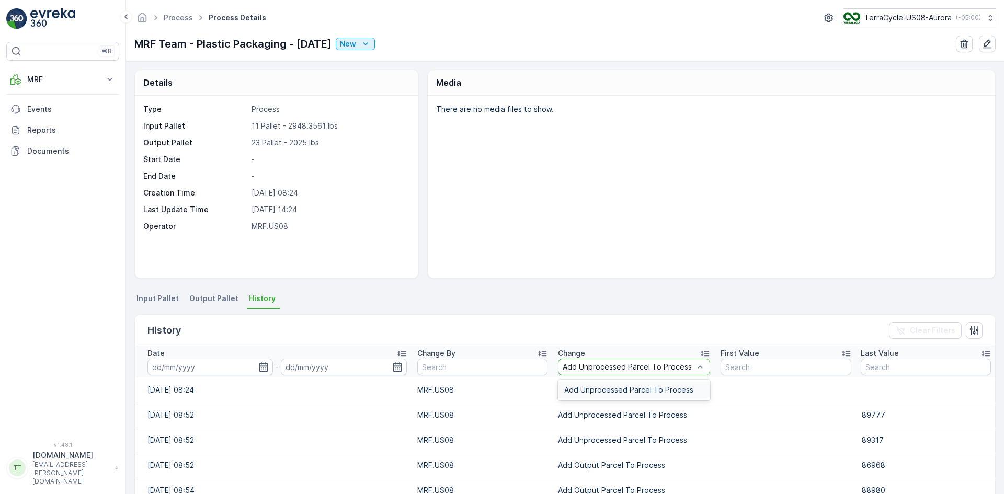
click at [580, 392] on span "Add Unprocessed Parcel To Process" at bounding box center [628, 390] width 129 height 8
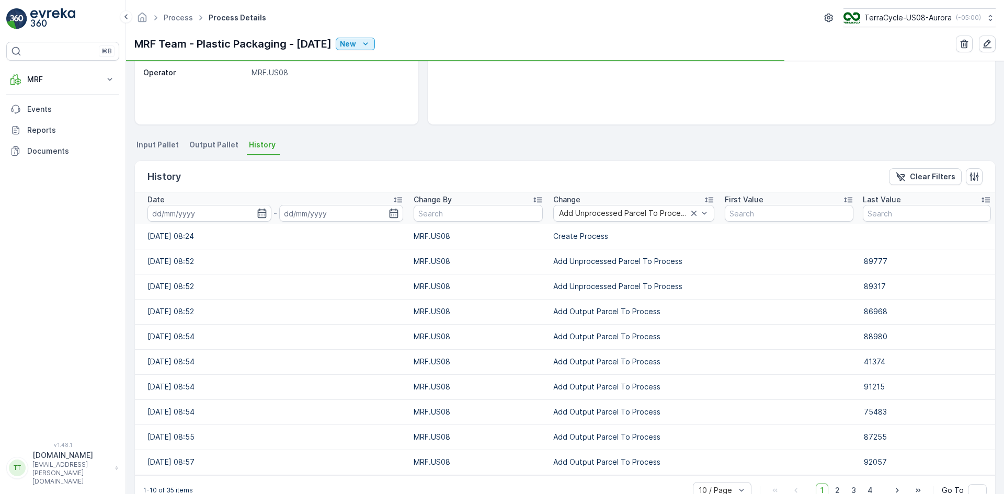
scroll to position [179, 0]
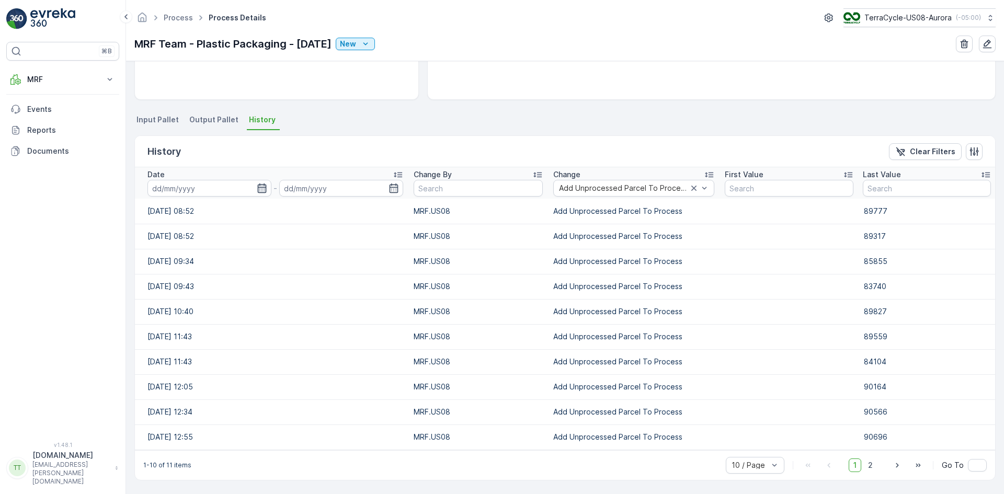
click at [260, 186] on icon "button" at bounding box center [262, 188] width 10 height 10
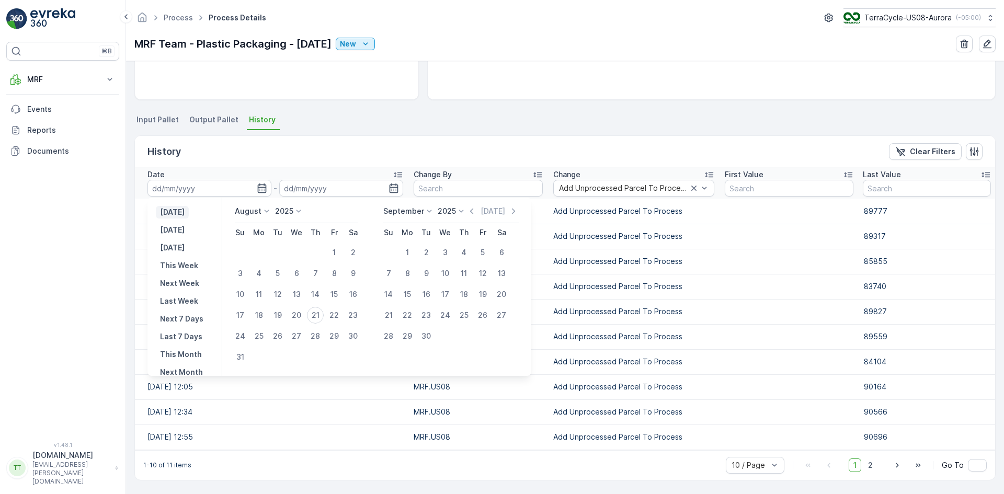
click at [185, 213] on p "[DATE]" at bounding box center [172, 212] width 25 height 10
type input "[DATE]"
